Goal: Task Accomplishment & Management: Manage account settings

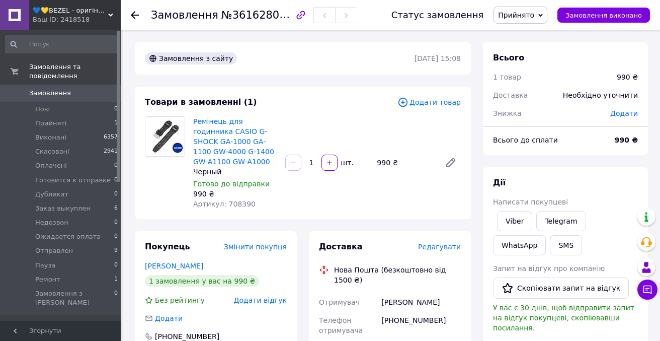
click at [263, 17] on span "№361628094" at bounding box center [256, 15] width 71 height 13
copy span "361628094"
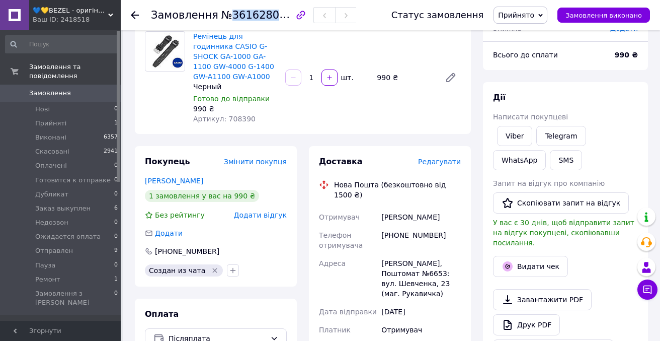
scroll to position [97, 0]
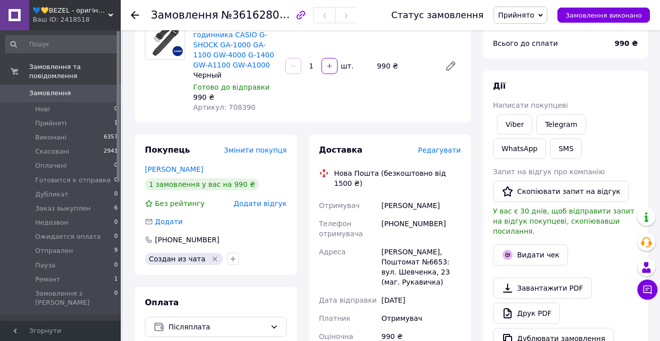
click at [429, 153] on span "Редагувати" at bounding box center [439, 150] width 43 height 8
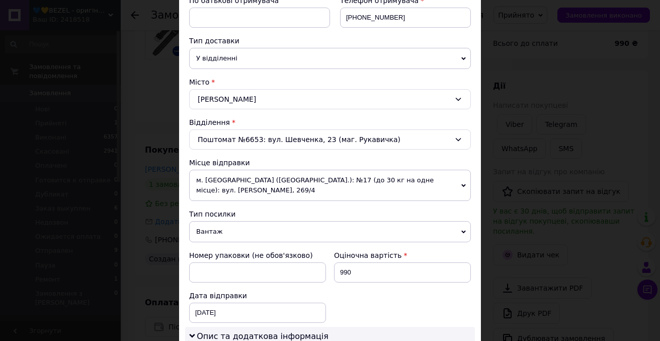
scroll to position [204, 0]
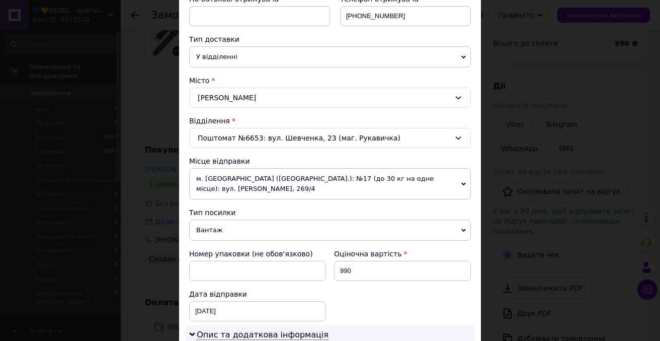
click at [254, 223] on span "Вантаж" at bounding box center [330, 229] width 282 height 21
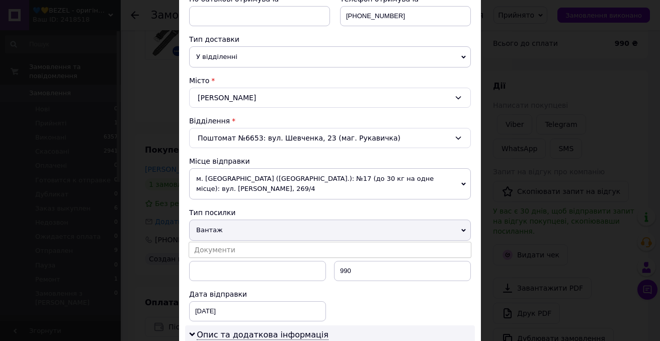
click at [279, 242] on ul "Документи" at bounding box center [330, 250] width 283 height 16
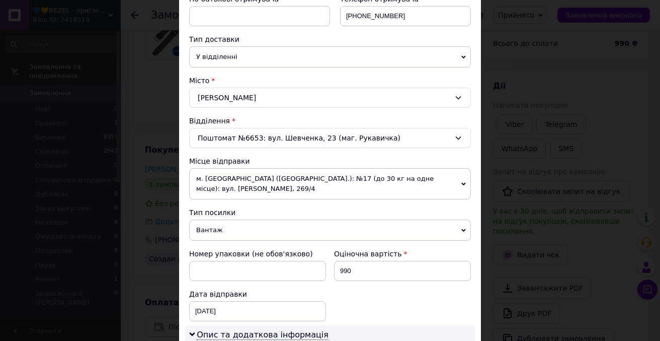
click at [269, 232] on span "Вантаж" at bounding box center [330, 229] width 282 height 21
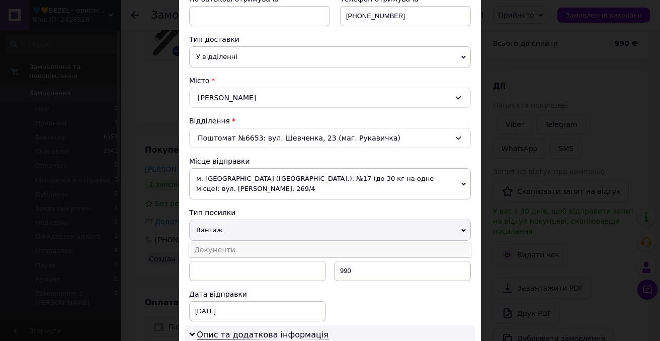
click at [255, 251] on li "Документи" at bounding box center [330, 249] width 282 height 15
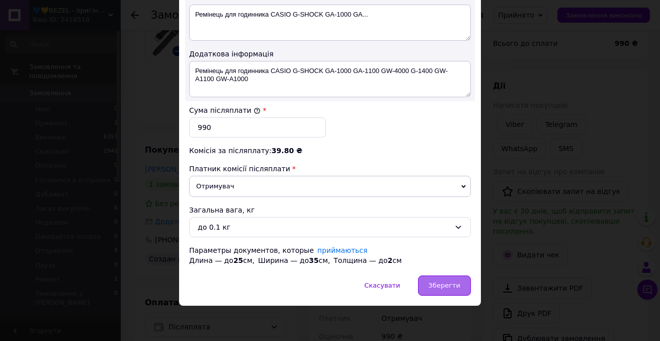
scroll to position [560, 0]
drag, startPoint x: 452, startPoint y: 285, endPoint x: 422, endPoint y: 277, distance: 31.6
click at [452, 285] on span "Зберегти" at bounding box center [445, 286] width 32 height 8
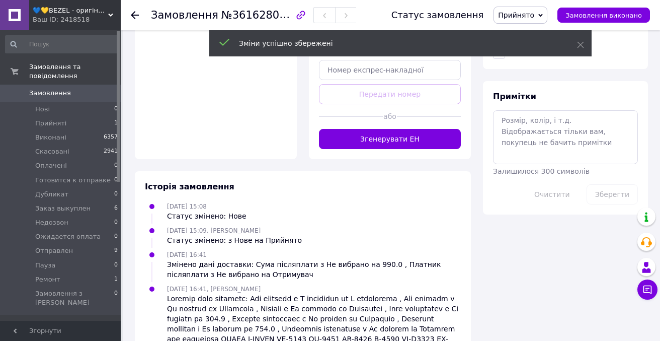
scroll to position [490, 0]
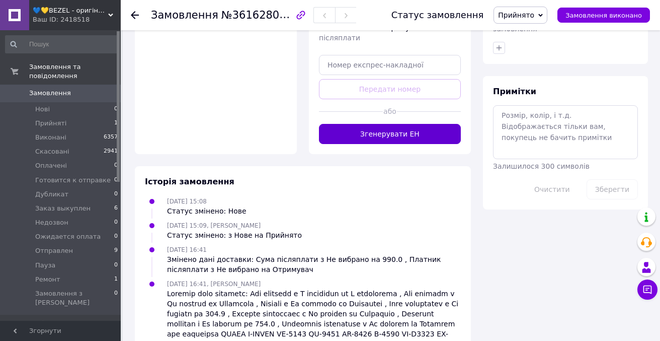
click at [379, 129] on button "Згенерувати ЕН" at bounding box center [390, 134] width 142 height 20
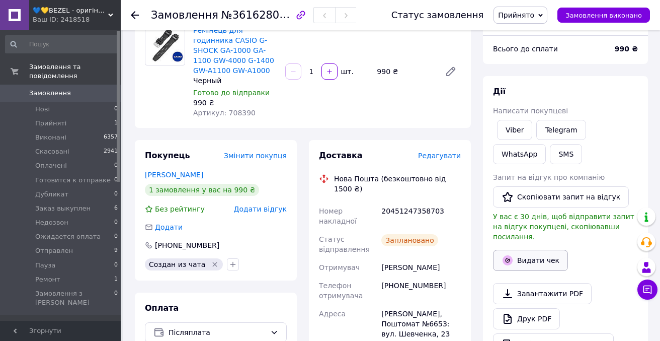
scroll to position [91, 1]
click at [535, 250] on button "Видати чек" at bounding box center [530, 260] width 75 height 21
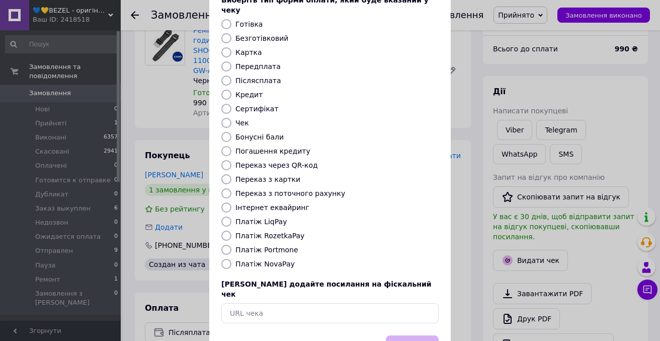
scroll to position [91, 0]
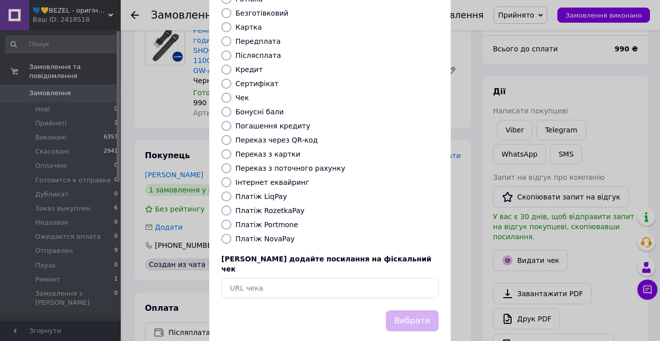
click at [272, 234] on label "Платіж NovaPay" at bounding box center [264, 238] width 59 height 8
click at [231, 233] on input "Платіж NovaPay" at bounding box center [226, 238] width 10 height 10
radio input "true"
click at [413, 310] on button "Вибрати" at bounding box center [412, 321] width 53 height 22
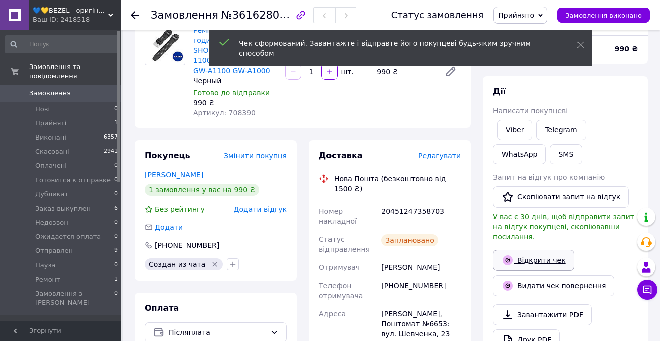
click at [519, 253] on link "Відкрити чек" at bounding box center [534, 260] width 82 height 21
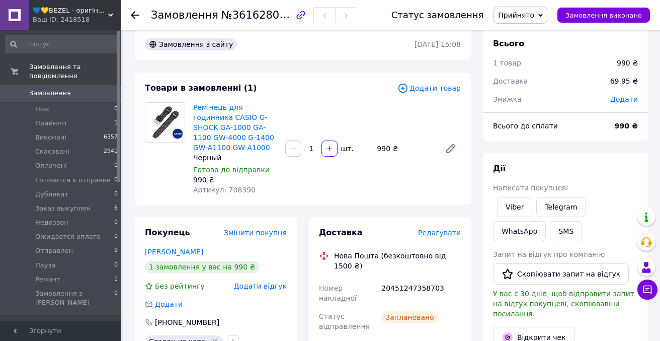
scroll to position [23, 0]
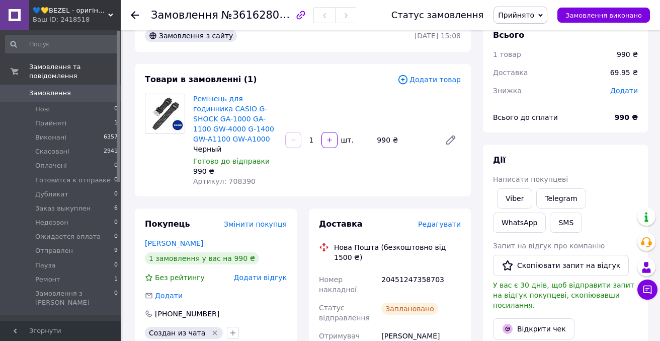
click at [412, 278] on div "20451247358703" at bounding box center [421, 284] width 84 height 28
drag, startPoint x: 412, startPoint y: 278, endPoint x: 483, endPoint y: 114, distance: 178.3
click at [412, 277] on div "20451247358703" at bounding box center [421, 284] width 84 height 28
copy div "20451247358703"
click at [528, 14] on span "Прийнято" at bounding box center [516, 15] width 36 height 8
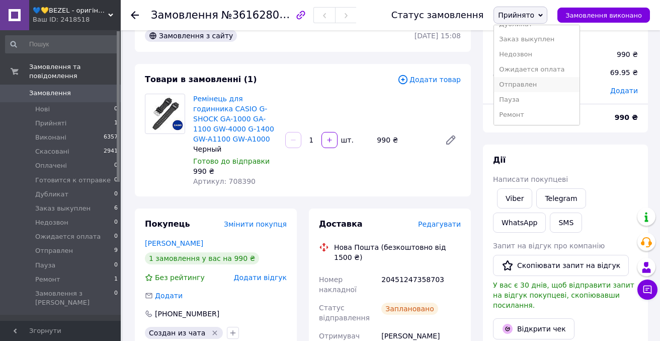
scroll to position [71, 0]
click at [549, 84] on li "Отправлен" at bounding box center [537, 84] width 86 height 15
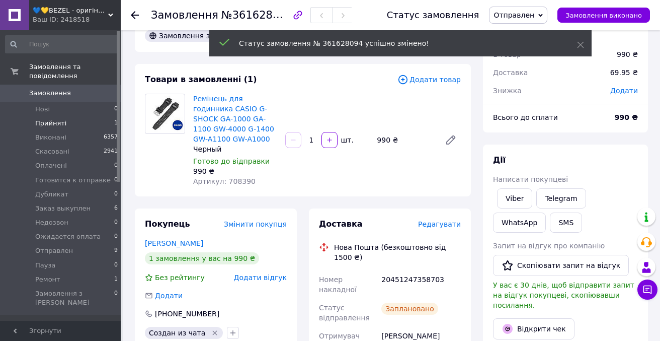
click at [75, 124] on li "Прийняті 1" at bounding box center [62, 123] width 124 height 14
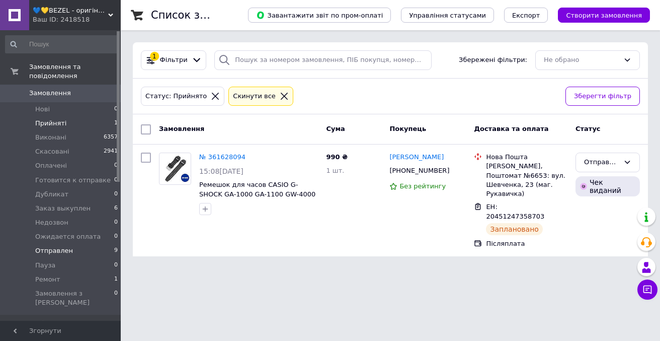
drag, startPoint x: 73, startPoint y: 251, endPoint x: 77, endPoint y: 249, distance: 5.2
click at [77, 249] on li "Отправлен 9" at bounding box center [62, 251] width 124 height 14
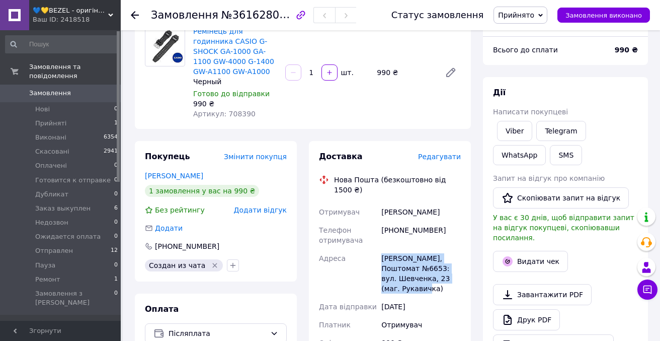
scroll to position [92, 0]
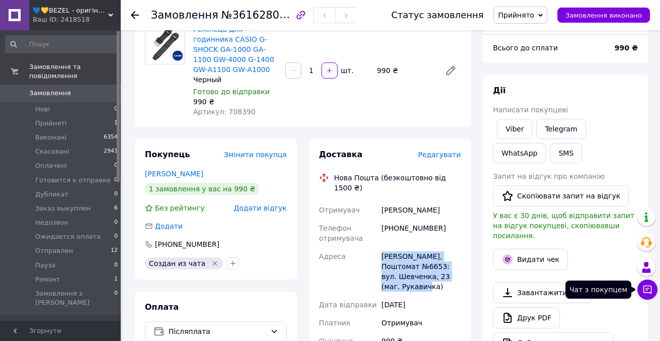
click at [648, 291] on icon at bounding box center [648, 289] width 10 height 10
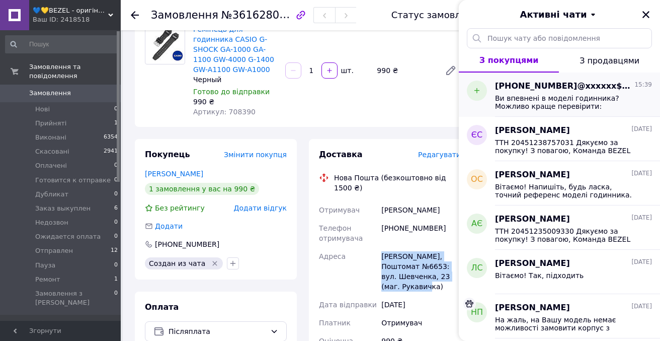
click at [545, 110] on div "+380509172268@xxxxxx$.com 15:39 Ви впевнені в моделі годинника? Можливо краще п…" at bounding box center [577, 94] width 165 height 44
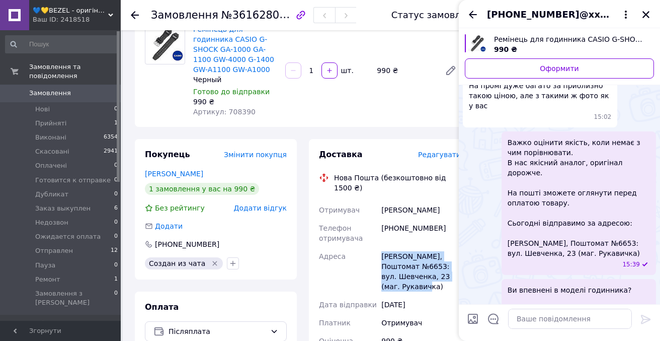
scroll to position [846, 0]
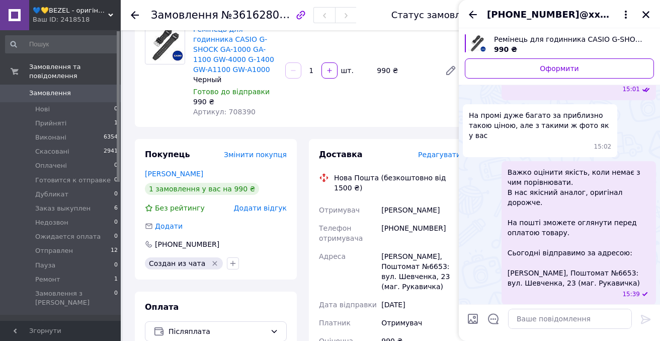
click at [477, 22] on div "+380509172268@xxxxxx$.com" at bounding box center [559, 14] width 201 height 28
click at [476, 14] on icon "Назад" at bounding box center [473, 15] width 8 height 8
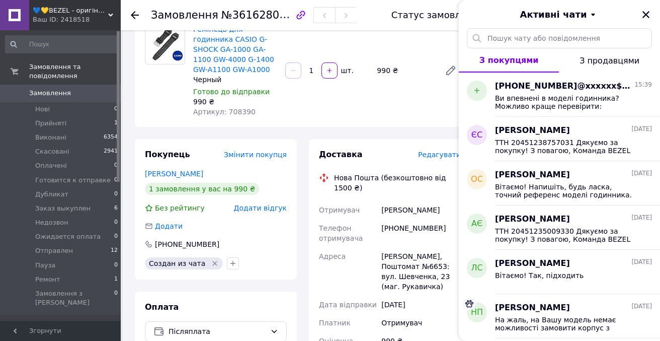
click at [384, 123] on div "Товари в замовленні (1) Додати товар Ремінець для годинника CASIO G-SHOCK GA-10…" at bounding box center [303, 60] width 336 height 132
click at [642, 12] on icon "Закрити" at bounding box center [646, 14] width 9 height 9
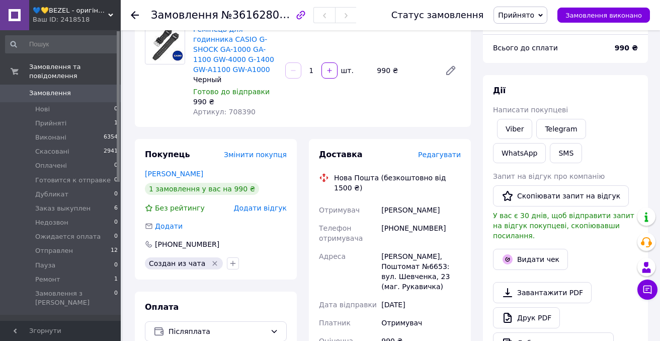
click at [405, 251] on div "[PERSON_NAME], Поштомат №6653: вул. Шевченка, 23 (маг. Рукавичка)" at bounding box center [421, 271] width 84 height 48
click at [404, 253] on div "[PERSON_NAME], Поштомат №6653: вул. Шевченка, 23 (маг. Рукавичка)" at bounding box center [421, 271] width 84 height 48
copy div "[PERSON_NAME]"
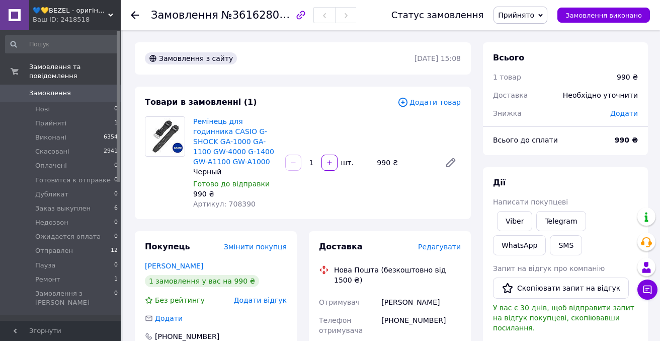
scroll to position [0, 0]
click at [246, 149] on link "Ремінець для годинника CASIO G-SHOCK GA-1000 GA-1100 GW-4000 G-1400 GW-A1100 GW…" at bounding box center [233, 141] width 81 height 48
